Goal: Task Accomplishment & Management: Manage account settings

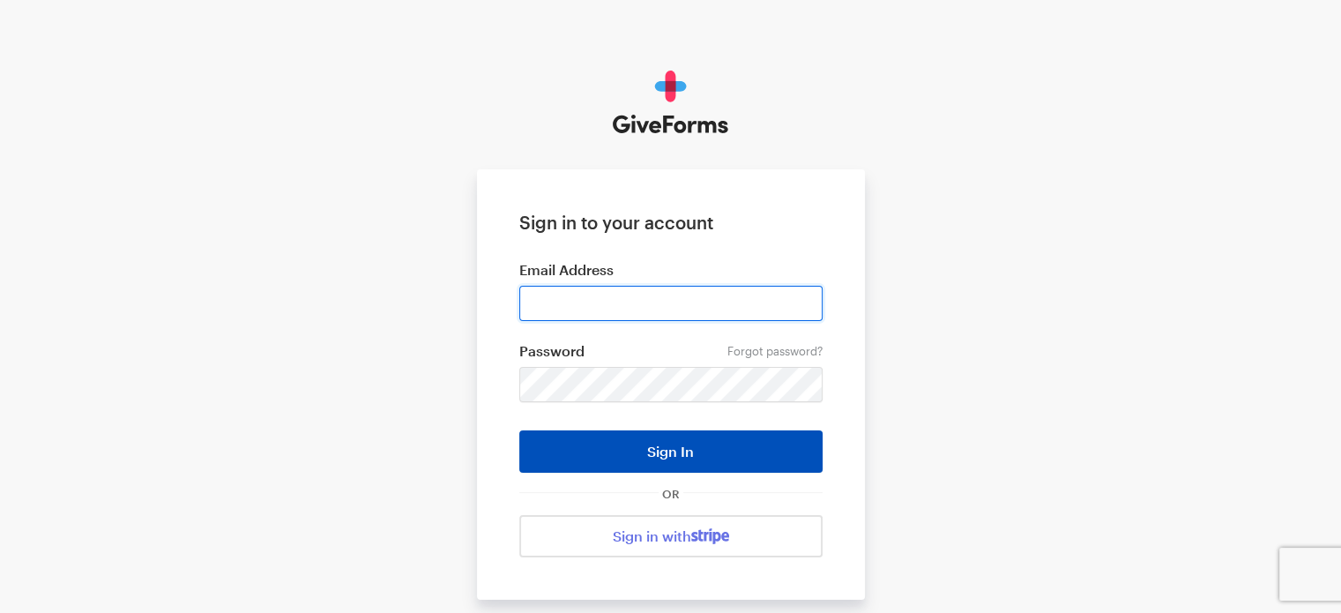
type input "[EMAIL_ADDRESS][DOMAIN_NAME]"
click at [702, 446] on button "Sign In" at bounding box center [670, 451] width 303 height 42
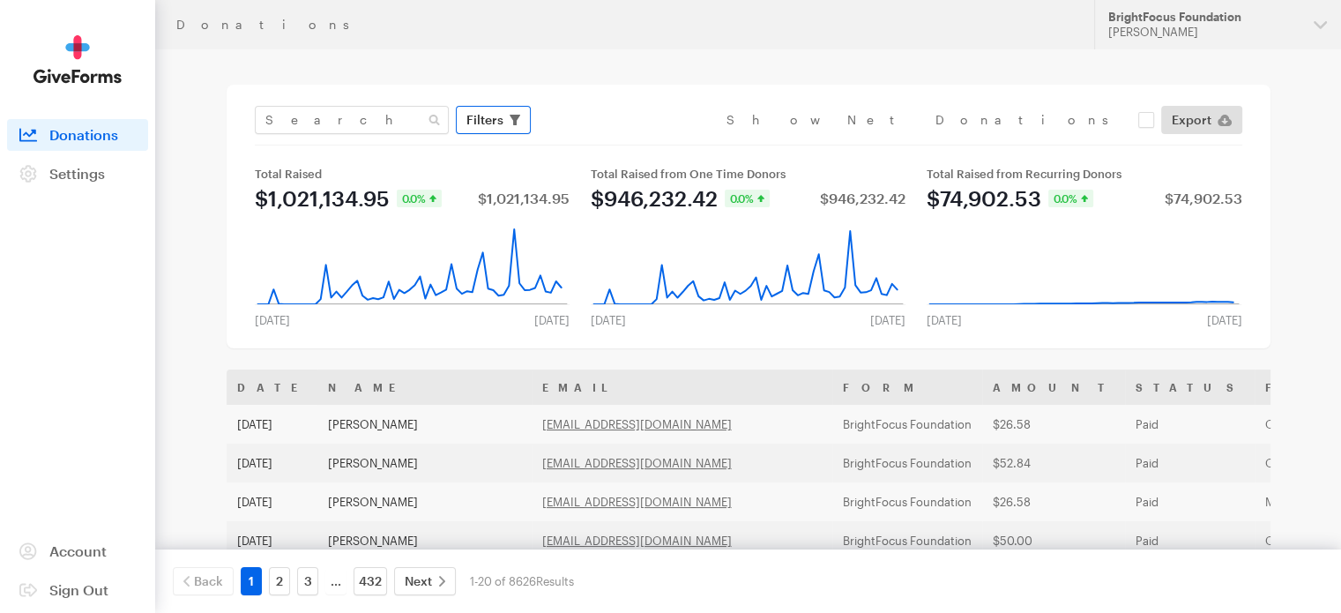
click at [501, 123] on span "Filters" at bounding box center [484, 119] width 37 height 21
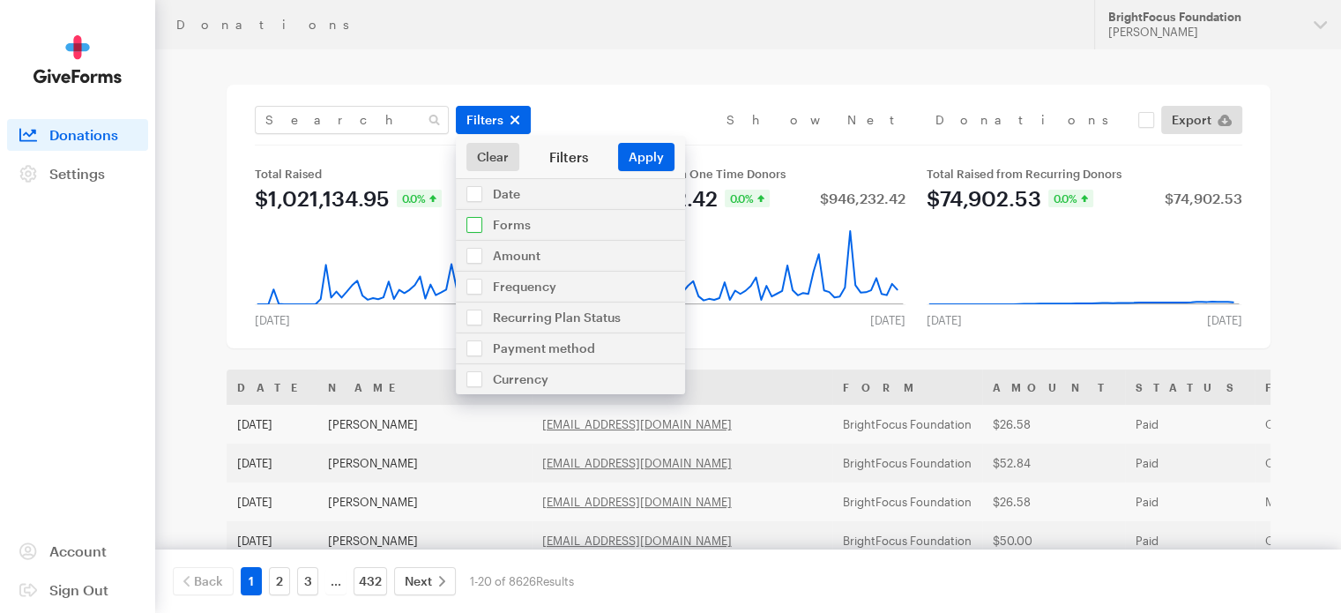
click at [473, 226] on input "checkbox" at bounding box center [570, 225] width 229 height 30
checkbox input "true"
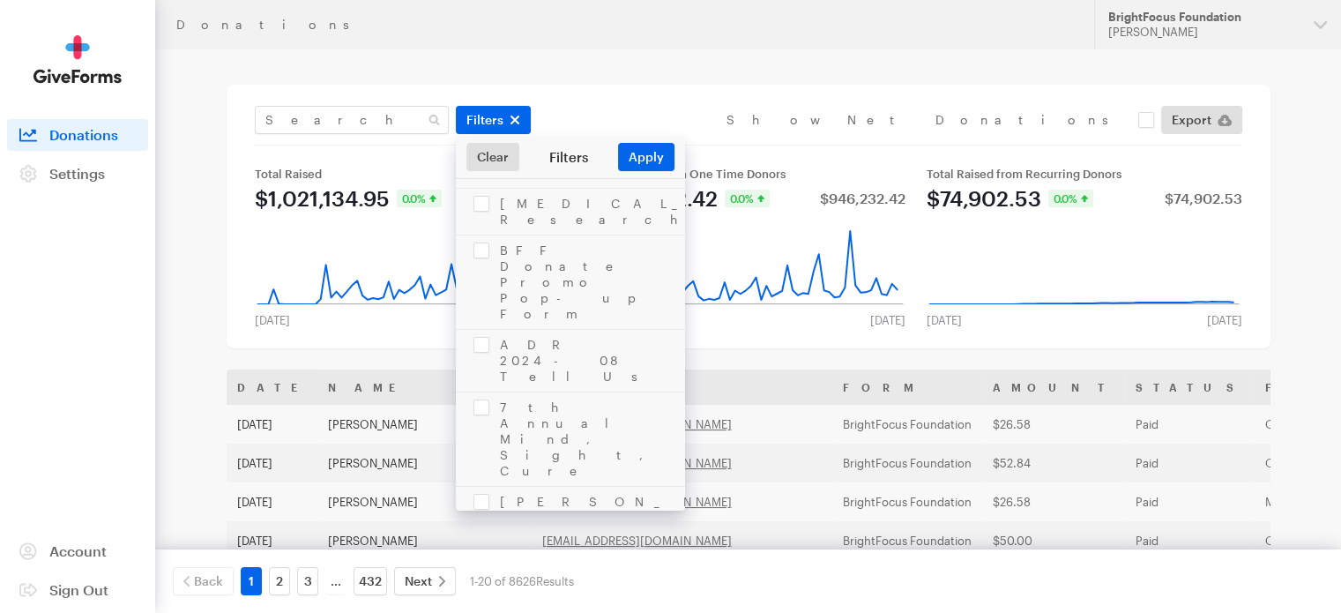
scroll to position [957, 0]
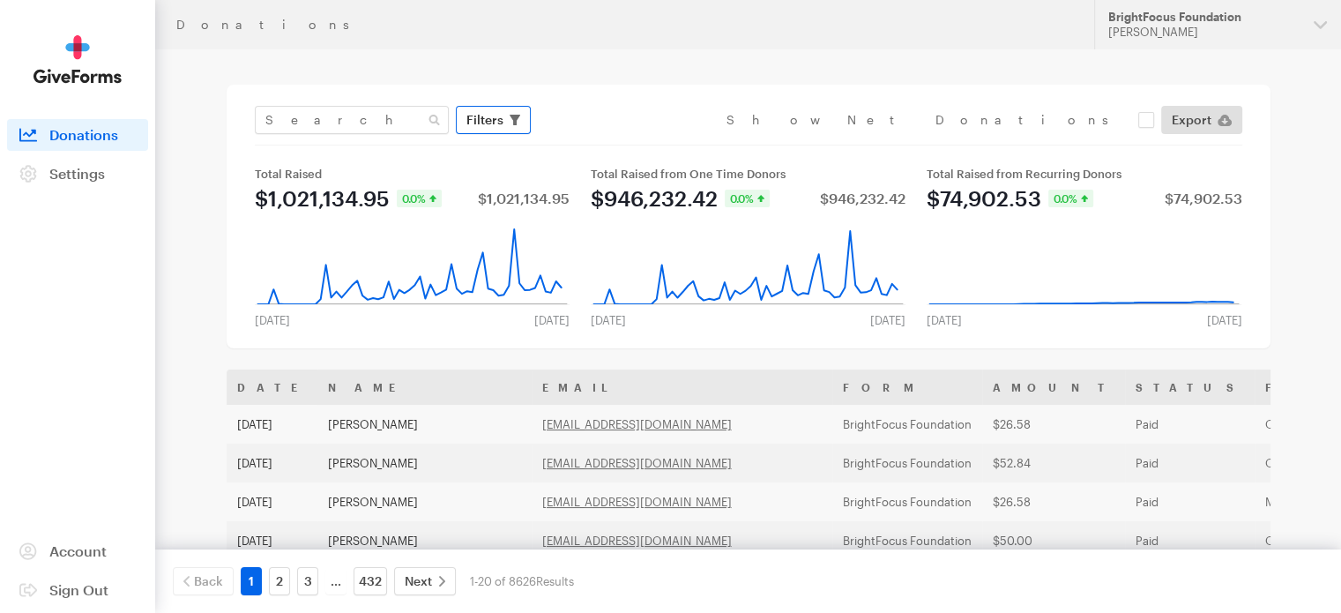
click at [495, 127] on span "Filters" at bounding box center [484, 119] width 37 height 21
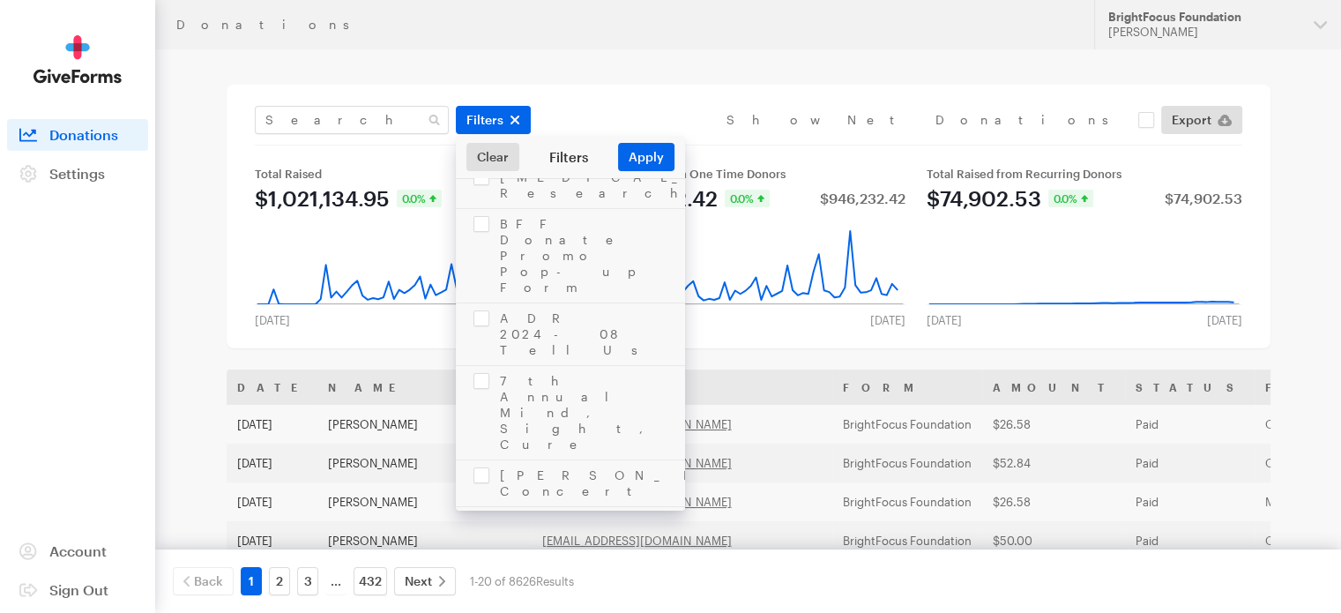
checkbox input "true"
click at [658, 158] on button "Apply" at bounding box center [646, 157] width 56 height 28
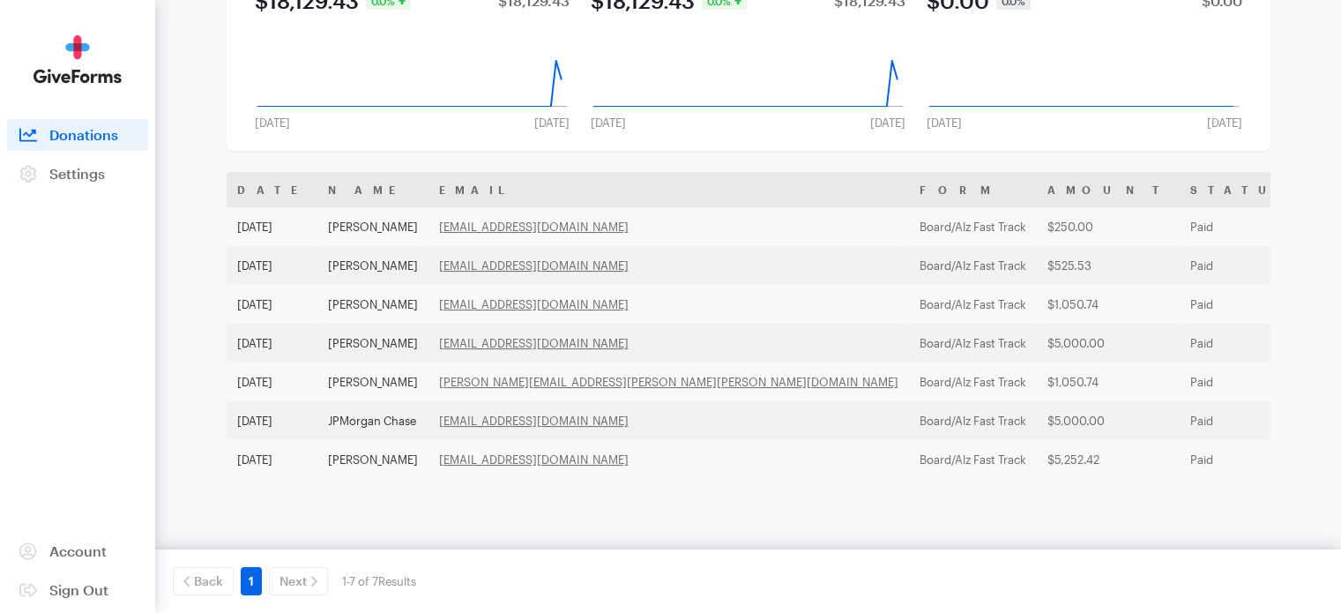
scroll to position [209, 0]
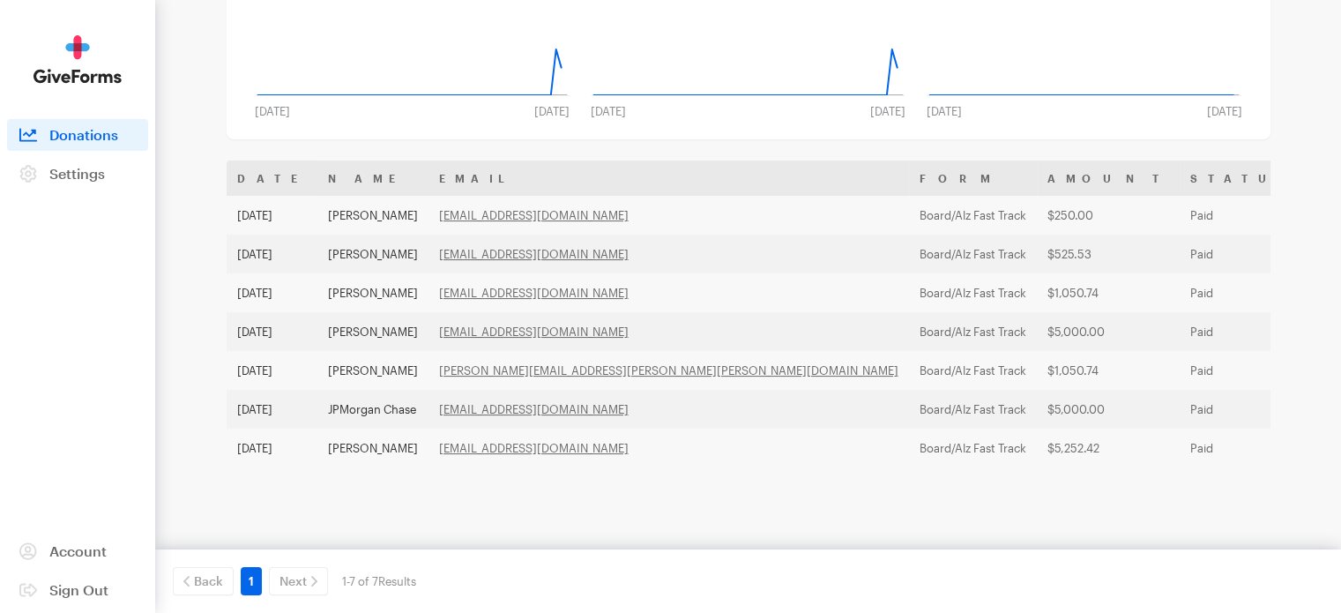
click at [256, 175] on th "Date" at bounding box center [272, 177] width 91 height 35
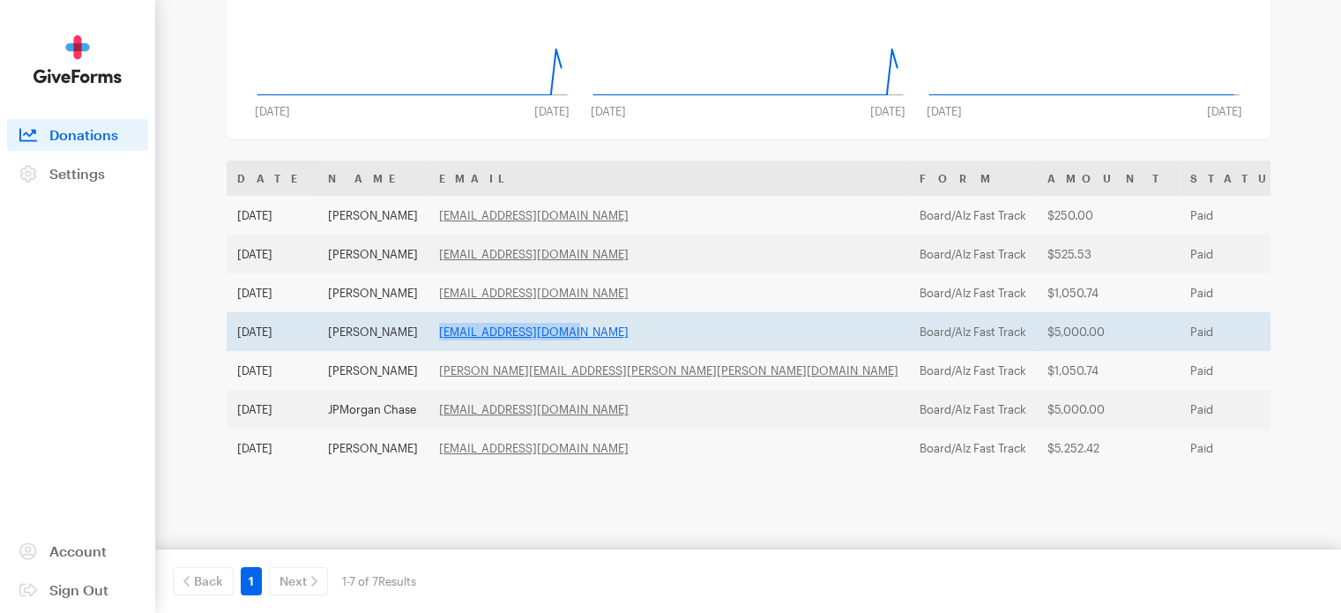
drag, startPoint x: 607, startPoint y: 325, endPoint x: 451, endPoint y: 331, distance: 156.2
click at [451, 331] on td "wbeale@yoursummit.com" at bounding box center [668, 331] width 480 height 39
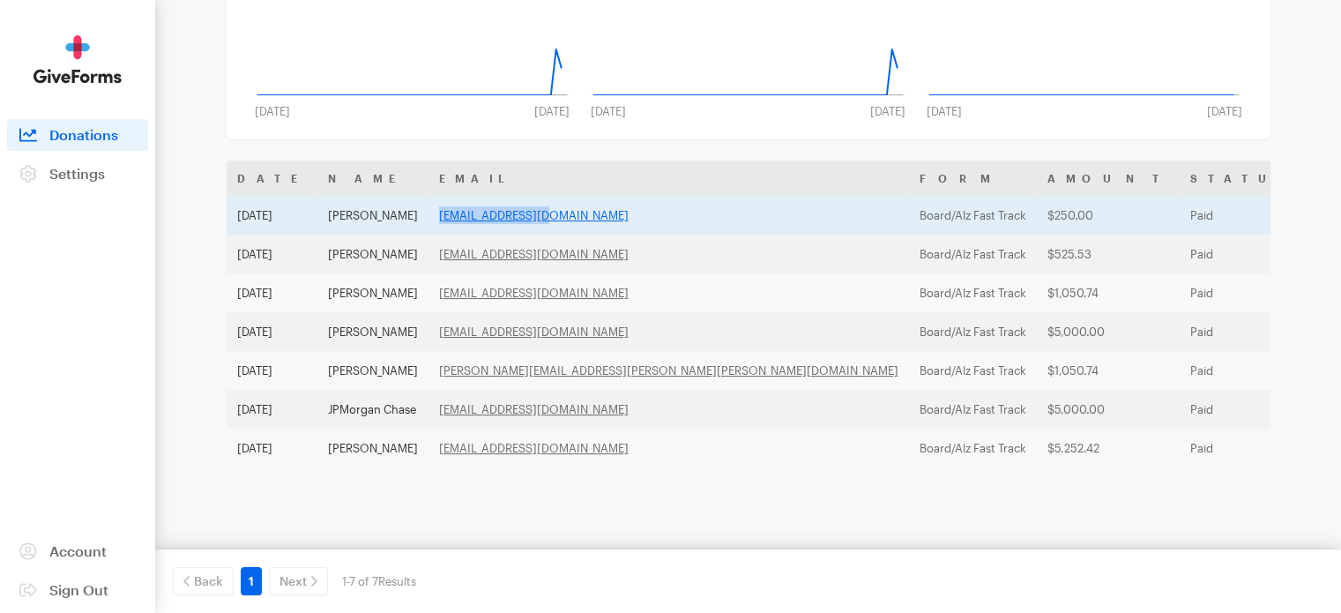
drag, startPoint x: 597, startPoint y: 215, endPoint x: 450, endPoint y: 221, distance: 146.5
click at [450, 221] on td "ceo@iaamuseum.org" at bounding box center [668, 215] width 480 height 39
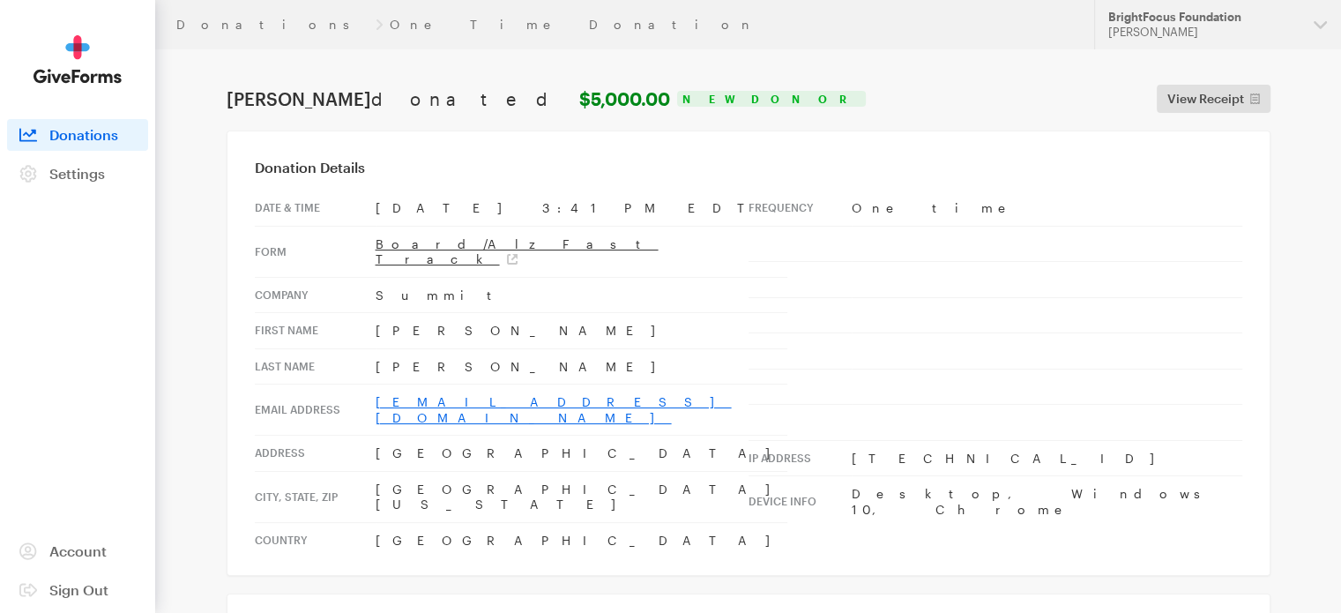
drag, startPoint x: 557, startPoint y: 392, endPoint x: 377, endPoint y: 384, distance: 180.0
click at [377, 384] on td "[EMAIL_ADDRESS][DOMAIN_NAME]" at bounding box center [582, 409] width 412 height 51
copy link "wbeale@yoursummit.com"
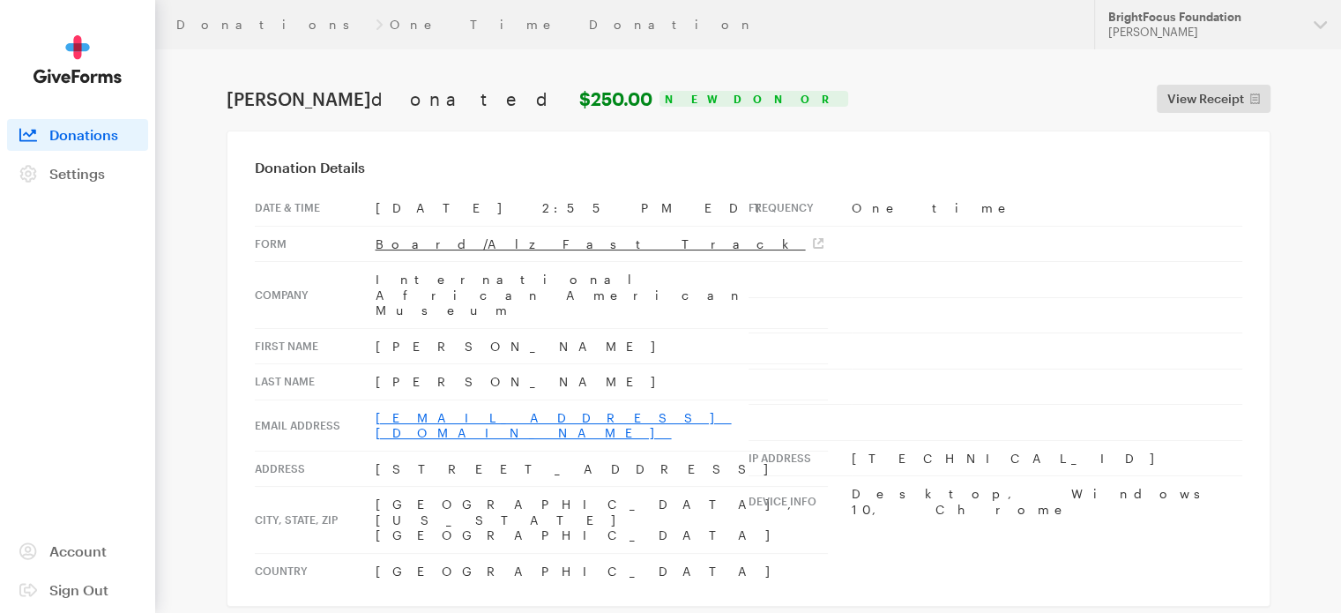
drag, startPoint x: 504, startPoint y: 386, endPoint x: 372, endPoint y: 387, distance: 132.2
click at [376, 399] on td "ceo@iaamuseum.org" at bounding box center [602, 424] width 452 height 51
